Goal: Transaction & Acquisition: Book appointment/travel/reservation

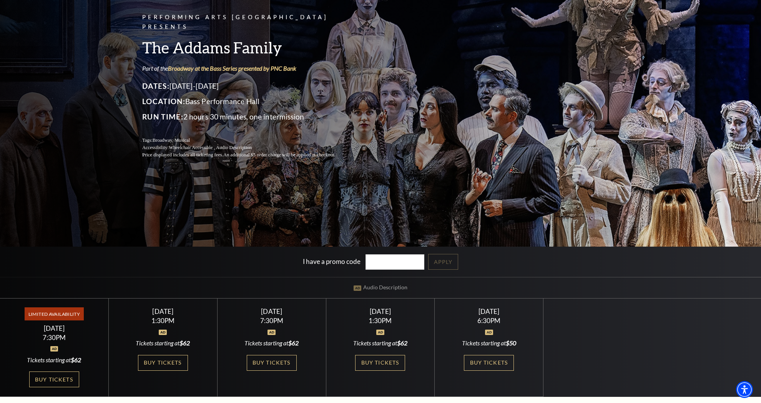
scroll to position [93, 0]
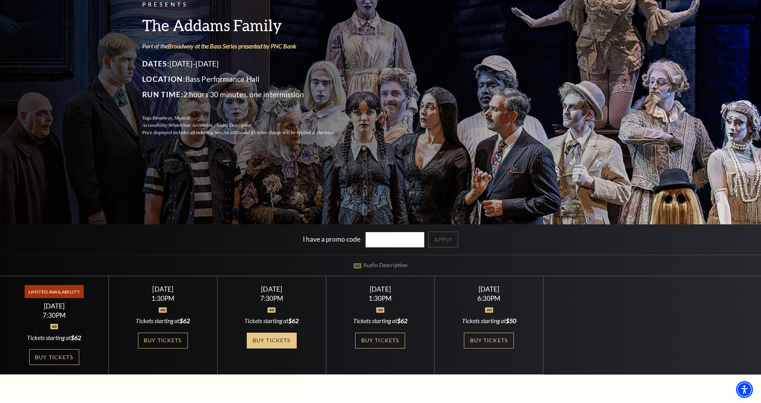
click at [276, 342] on link "Buy Tickets" at bounding box center [272, 341] width 50 height 16
click at [57, 361] on link "Buy Tickets" at bounding box center [54, 357] width 50 height 16
click at [481, 340] on link "Buy Tickets" at bounding box center [489, 341] width 50 height 16
click at [276, 336] on link "Buy Tickets" at bounding box center [272, 341] width 50 height 16
click at [173, 341] on link "Buy Tickets" at bounding box center [163, 341] width 50 height 16
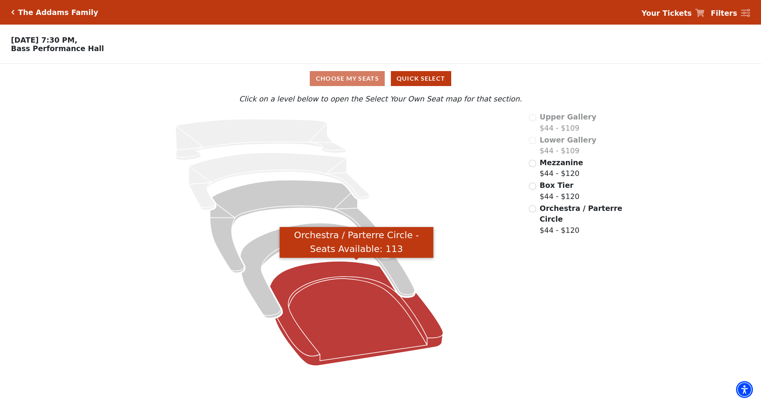
click at [343, 291] on icon "Orchestra / Parterre Circle - Seats Available: 113" at bounding box center [356, 313] width 173 height 104
click at [376, 339] on icon "Orchestra / Parterre Circle - Seats Available: 36" at bounding box center [356, 313] width 173 height 104
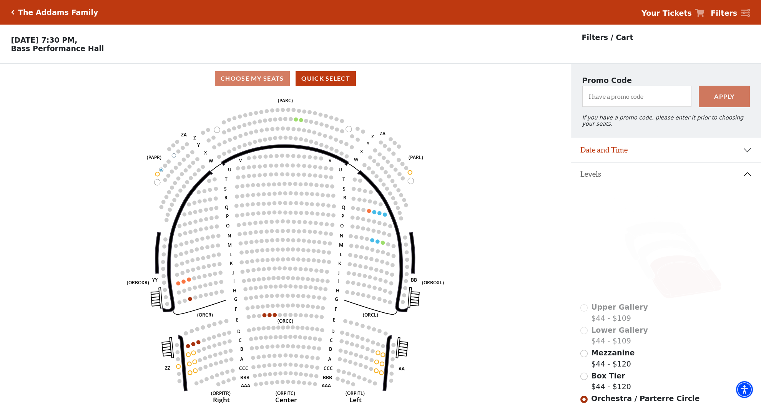
scroll to position [36, 0]
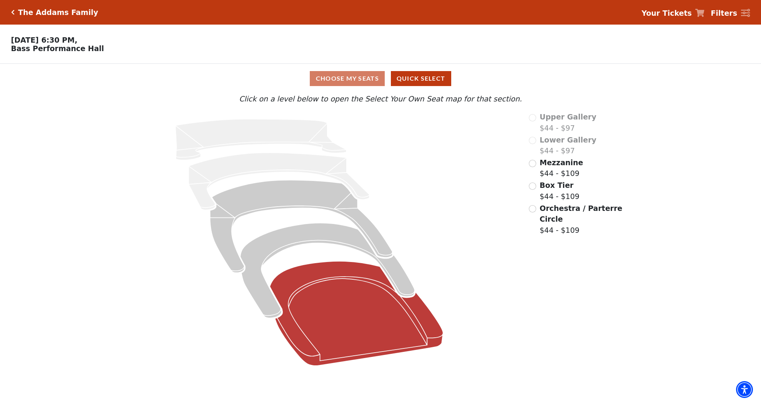
click at [390, 318] on icon at bounding box center [356, 313] width 173 height 104
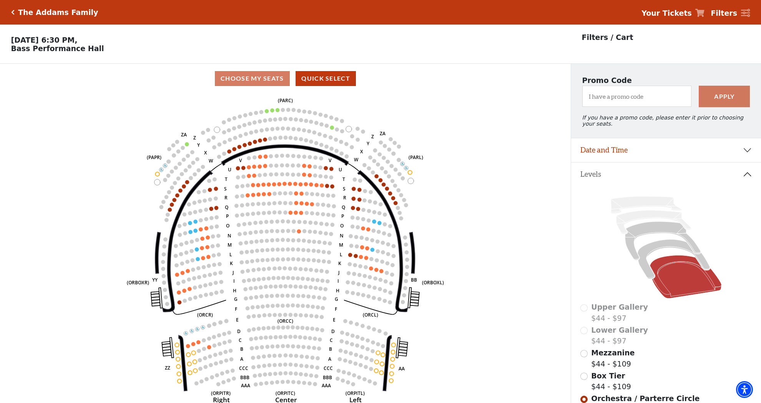
scroll to position [36, 0]
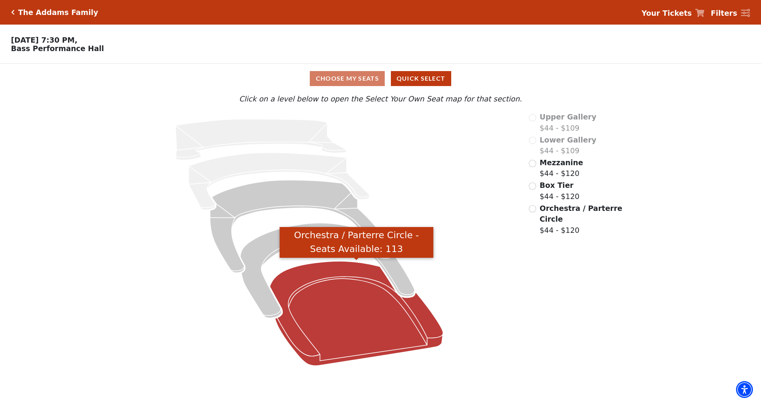
click at [345, 328] on icon "Orchestra / Parterre Circle - Seats Available: 113" at bounding box center [356, 313] width 173 height 104
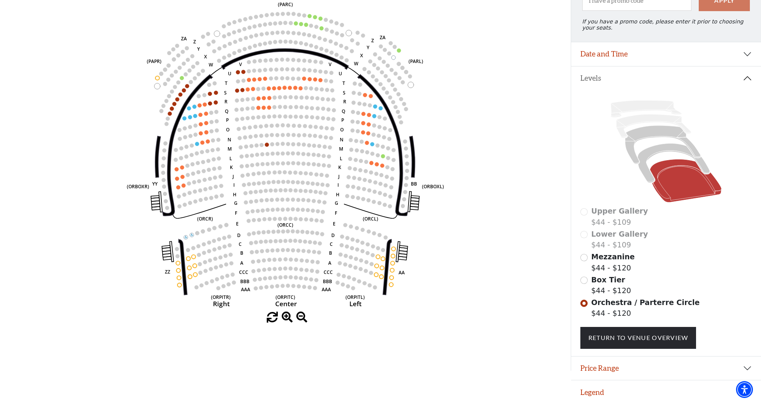
scroll to position [96, 0]
click at [665, 148] on icon at bounding box center [673, 163] width 72 height 39
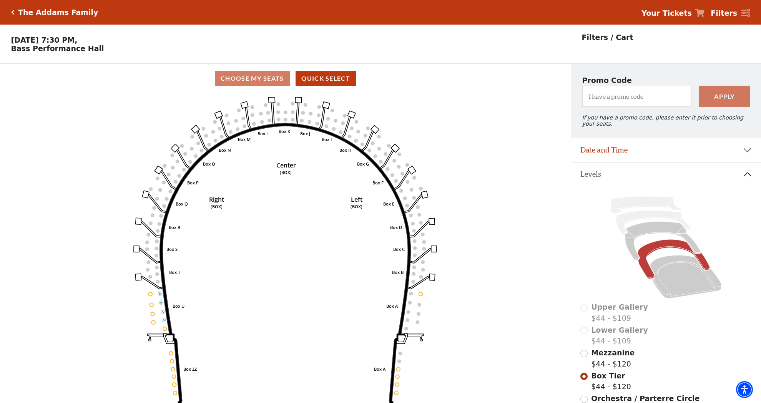
scroll to position [36, 0]
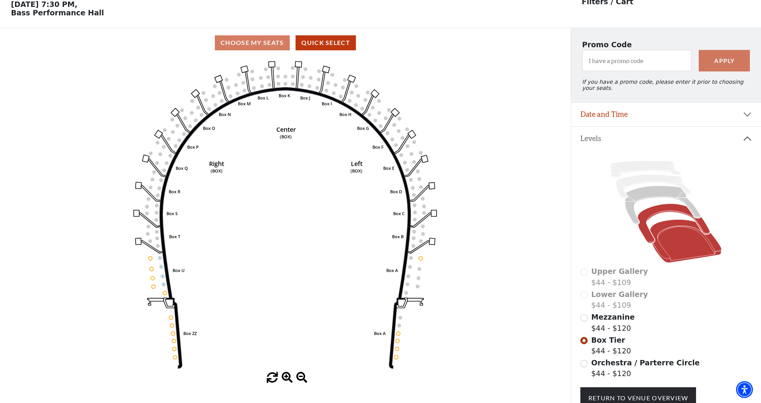
click at [686, 247] on icon at bounding box center [686, 241] width 72 height 43
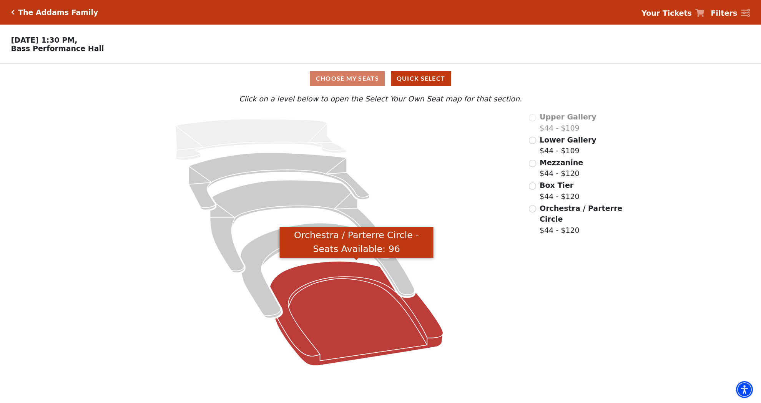
click at [359, 345] on icon "Orchestra / Parterre Circle - Seats Available: 96" at bounding box center [356, 313] width 173 height 104
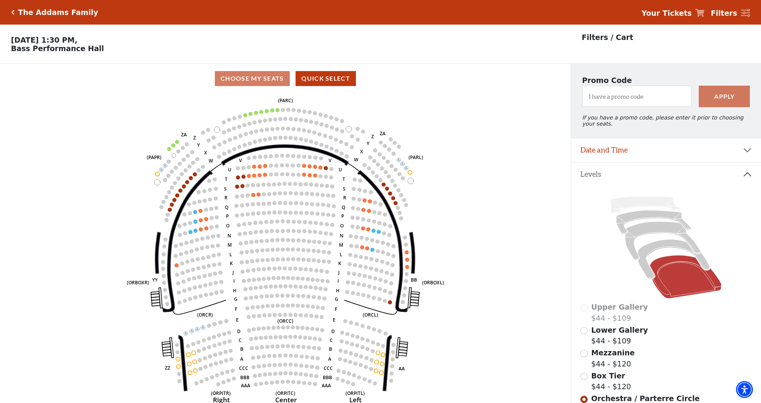
scroll to position [36, 0]
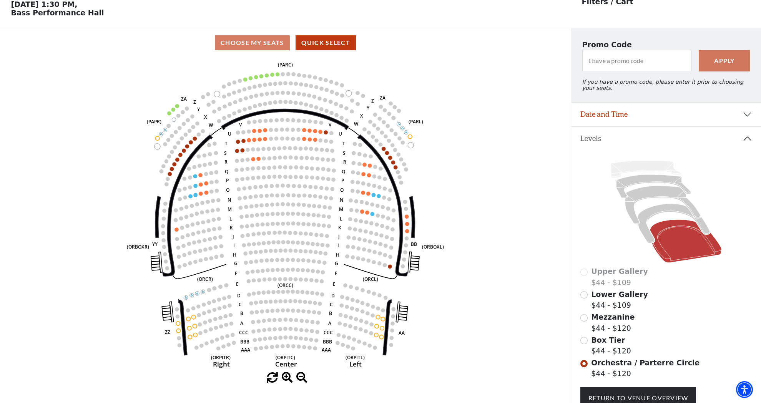
click at [747, 110] on button "Date and Time" at bounding box center [666, 115] width 190 height 24
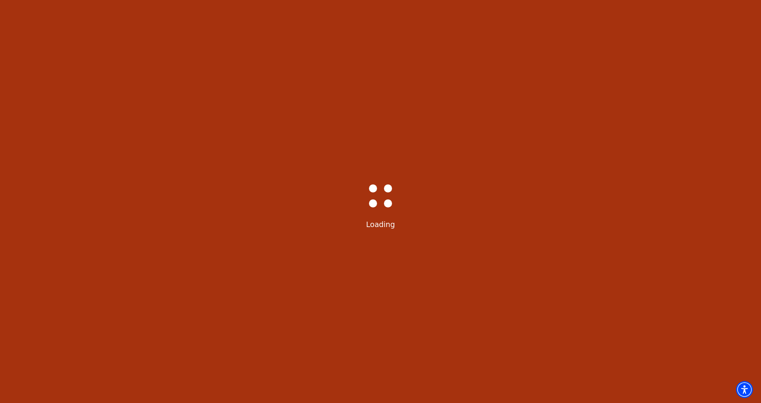
select select "6292"
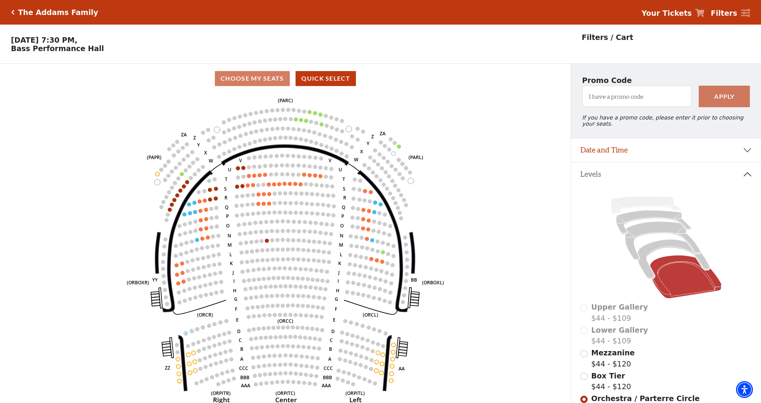
scroll to position [36, 0]
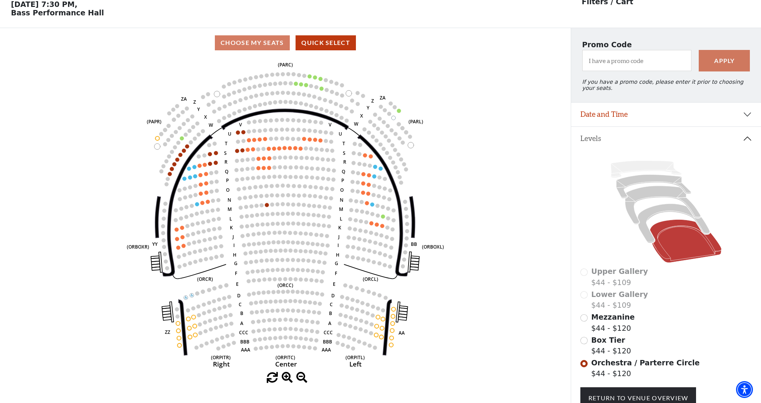
click at [679, 242] on icon at bounding box center [686, 241] width 72 height 43
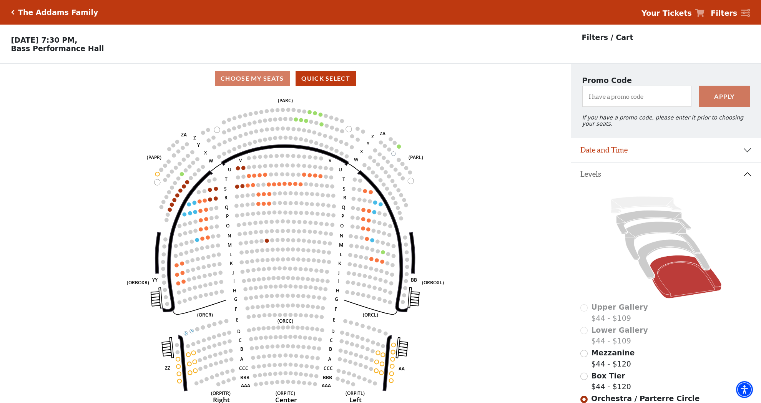
scroll to position [0, 0]
click at [747, 152] on button "Date and Time" at bounding box center [666, 150] width 190 height 24
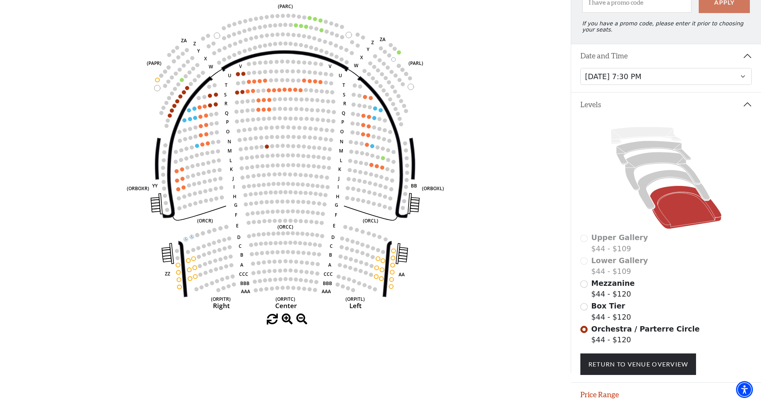
scroll to position [96, 0]
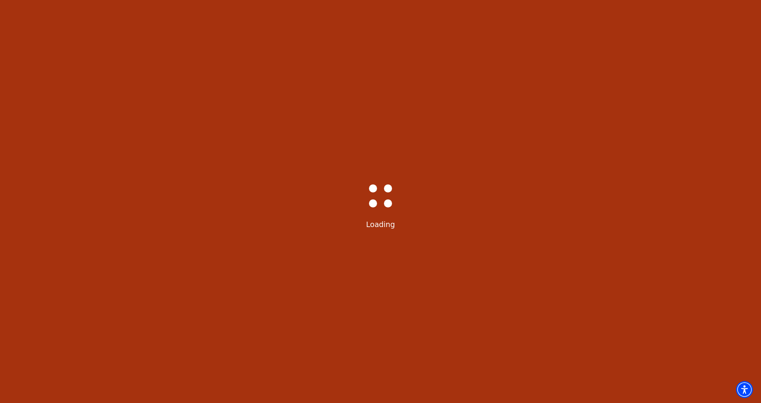
select select "6293"
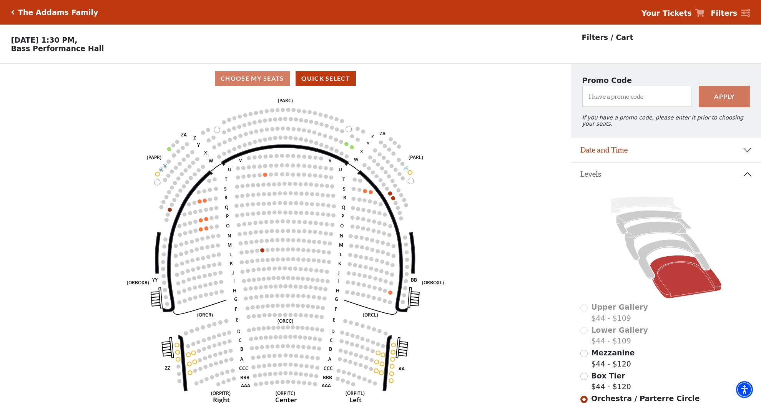
scroll to position [36, 0]
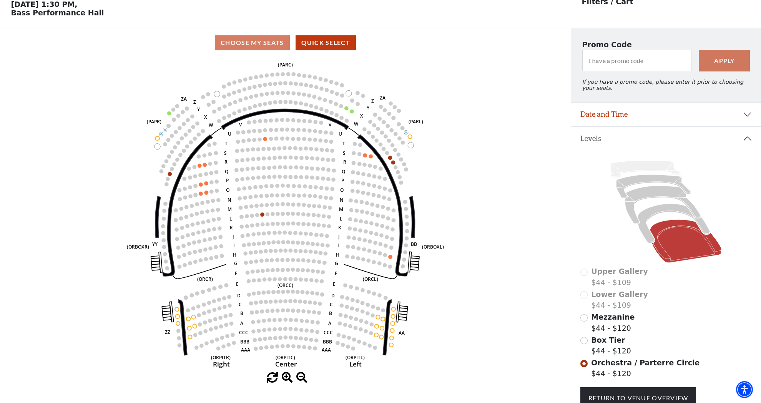
click at [679, 249] on icon at bounding box center [686, 241] width 72 height 43
click at [740, 113] on button "Date and Time" at bounding box center [666, 115] width 190 height 24
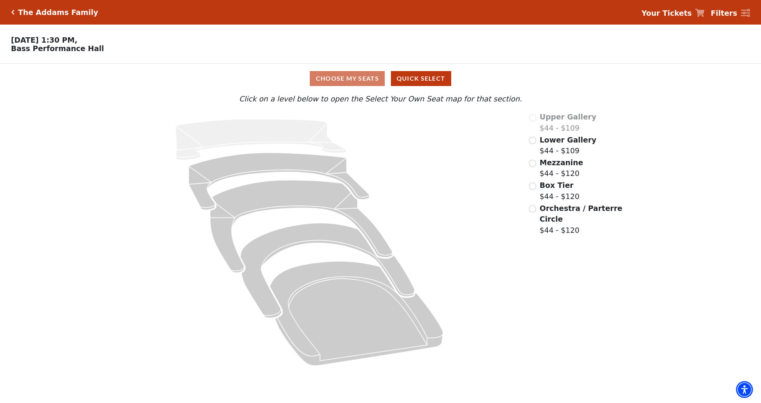
click at [14, 11] on icon "Click here to go back to filters" at bounding box center [12, 12] width 3 height 5
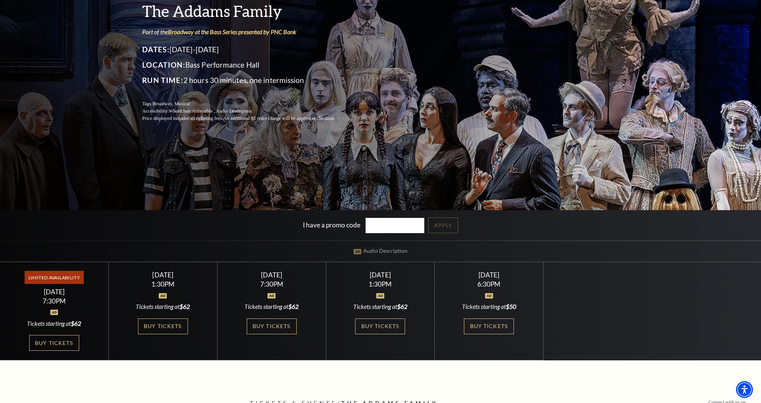
scroll to position [137, 0]
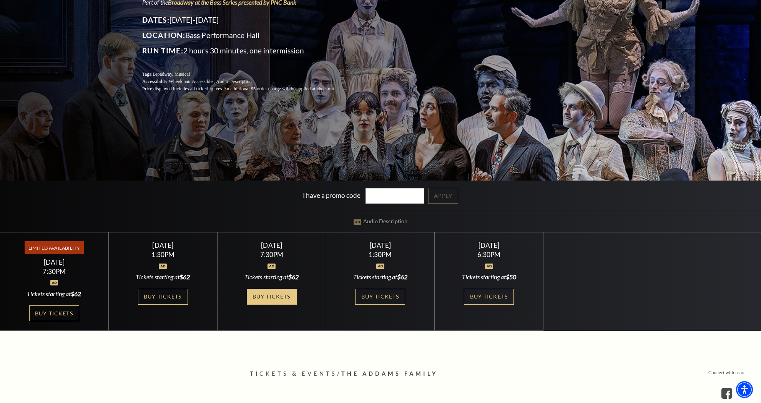
click at [273, 299] on link "Buy Tickets" at bounding box center [272, 297] width 50 height 16
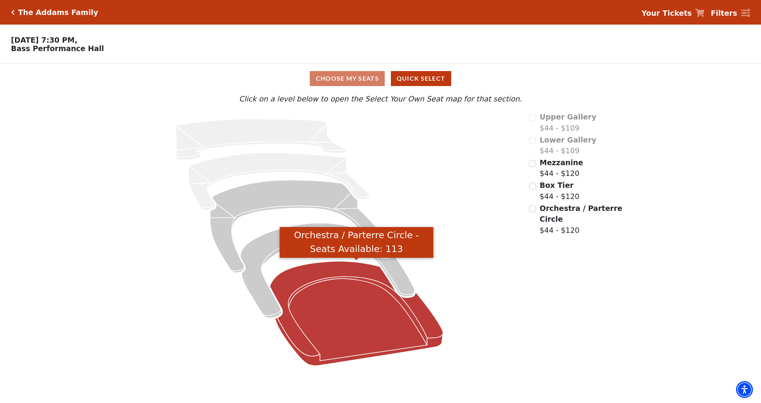
click at [379, 333] on icon "Orchestra / Parterre Circle - Seats Available: 113" at bounding box center [356, 313] width 173 height 104
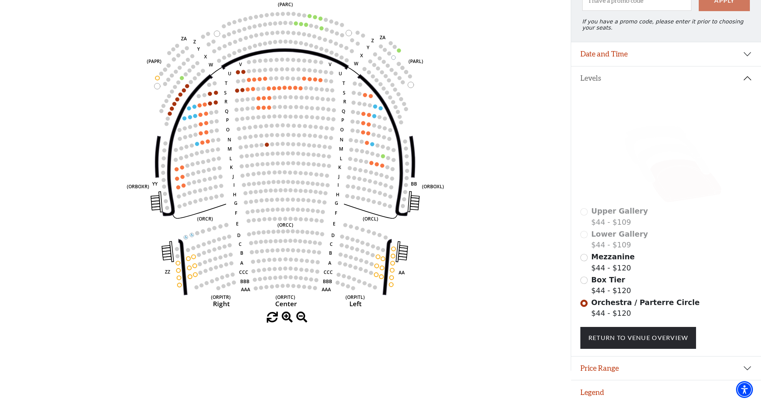
scroll to position [96, 0]
click at [285, 315] on span at bounding box center [287, 317] width 11 height 11
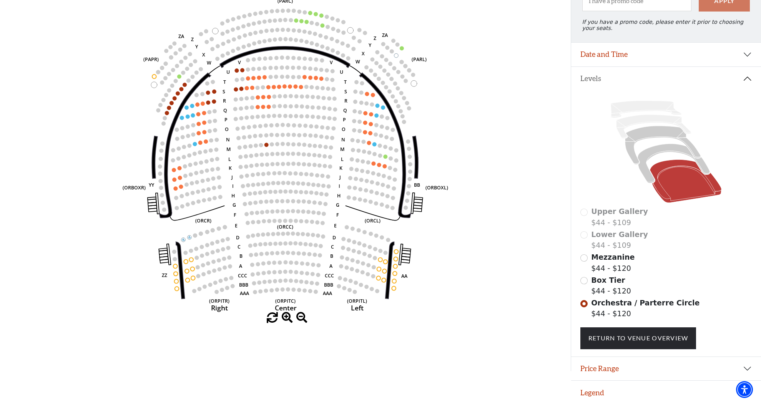
click at [285, 315] on span at bounding box center [287, 317] width 11 height 11
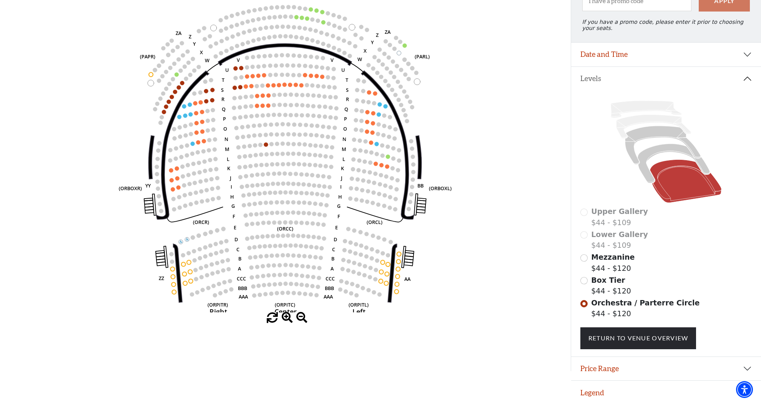
click at [285, 315] on span at bounding box center [287, 317] width 11 height 11
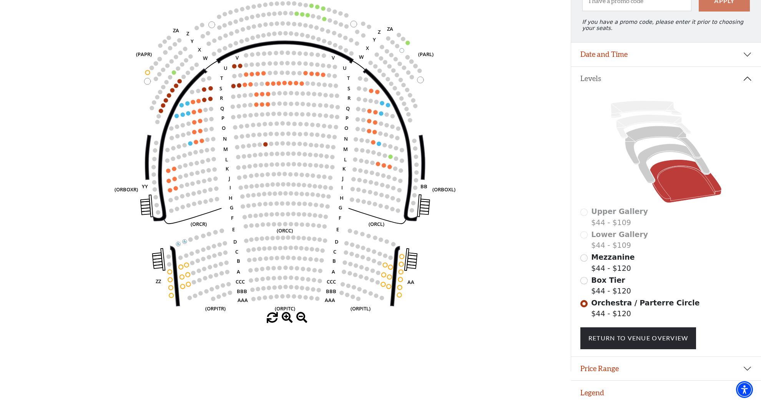
click at [285, 315] on span at bounding box center [287, 317] width 11 height 11
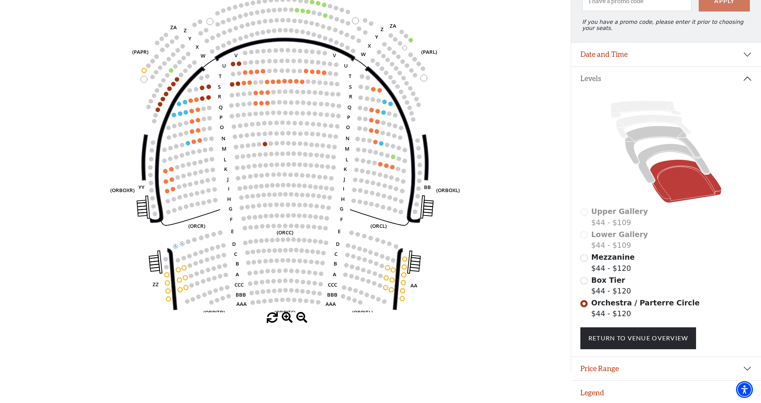
click at [285, 315] on span at bounding box center [287, 317] width 11 height 11
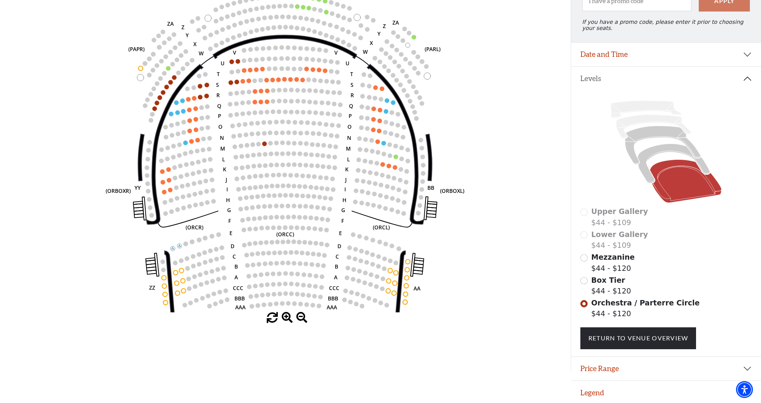
click at [271, 318] on span at bounding box center [272, 317] width 11 height 11
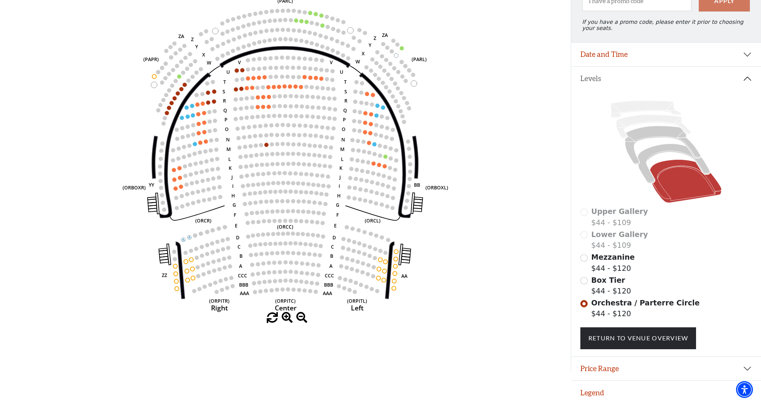
click at [271, 318] on span at bounding box center [272, 317] width 11 height 11
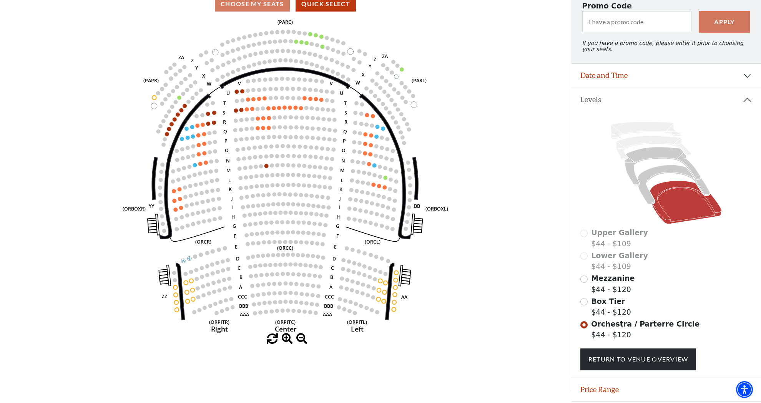
scroll to position [75, 0]
click at [646, 193] on icon at bounding box center [673, 184] width 72 height 39
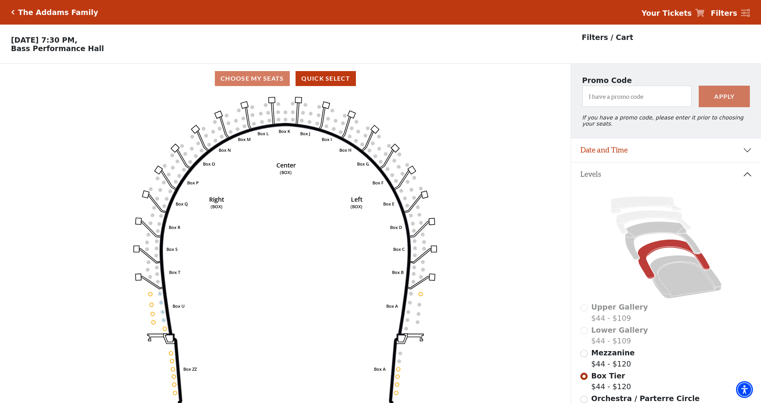
scroll to position [36, 0]
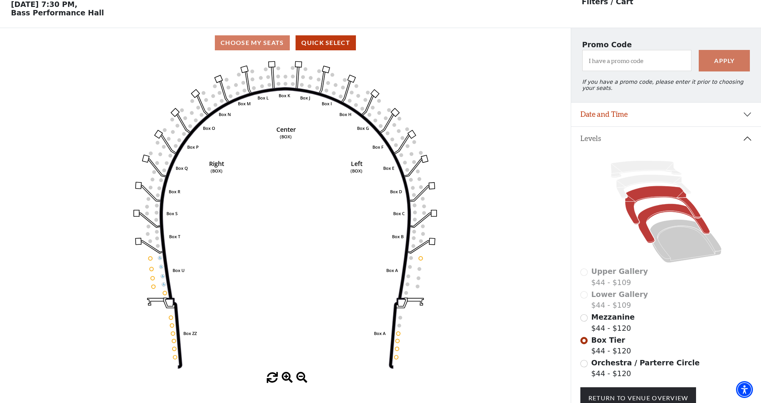
click at [646, 190] on icon at bounding box center [662, 205] width 75 height 38
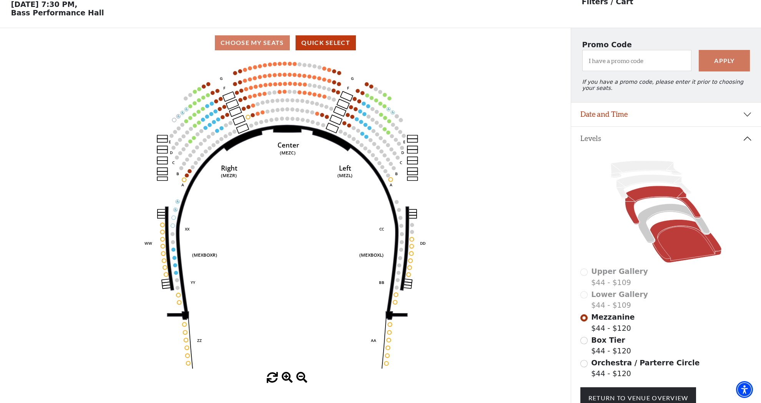
click at [685, 247] on icon at bounding box center [686, 241] width 72 height 43
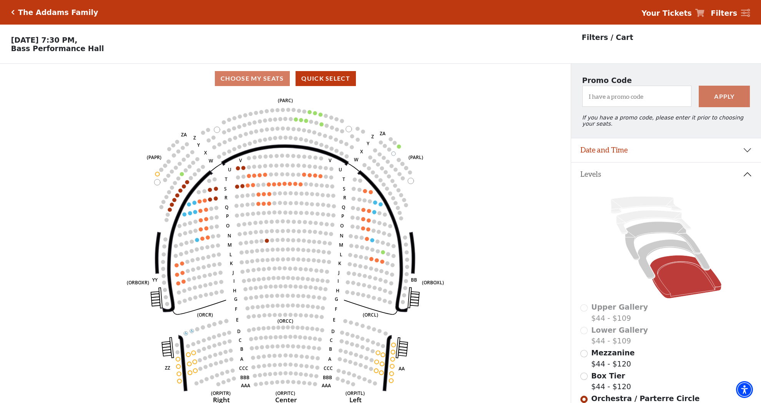
scroll to position [0, 0]
click at [23, 12] on h5 "The Addams Family" at bounding box center [58, 12] width 80 height 9
click at [13, 12] on icon "Click here to go back to filters" at bounding box center [12, 12] width 3 height 5
